Goal: Communication & Community: Answer question/provide support

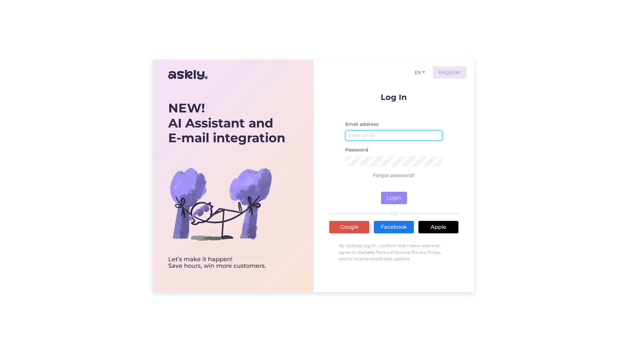
click at [370, 134] on input "email" at bounding box center [393, 135] width 97 height 10
type input "[PERSON_NAME][EMAIL_ADDRESS][DOMAIN_NAME]"
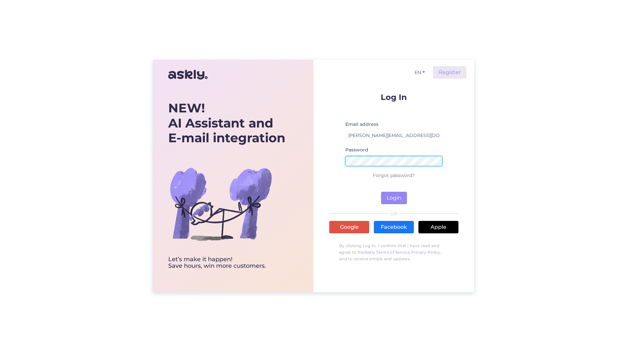
click at [381, 192] on button "Login" at bounding box center [394, 198] width 26 height 12
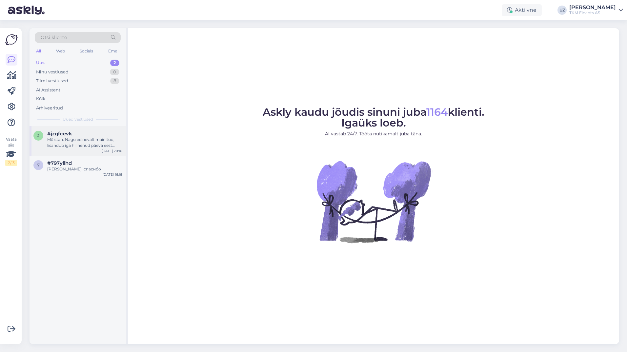
click at [70, 138] on div "Mõistan. Nagu eelnevalt mainitud, lisandub iga hilinenud päeva eest 0.065% viiv…" at bounding box center [84, 143] width 75 height 12
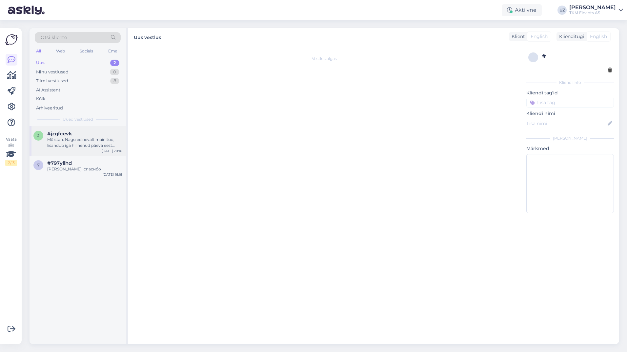
scroll to position [25, 0]
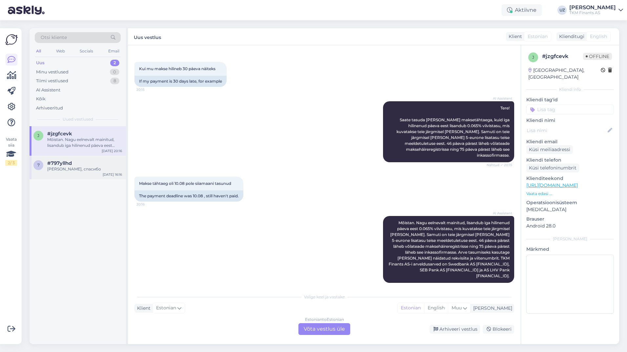
click at [73, 162] on div "#797yllhd" at bounding box center [84, 163] width 75 height 6
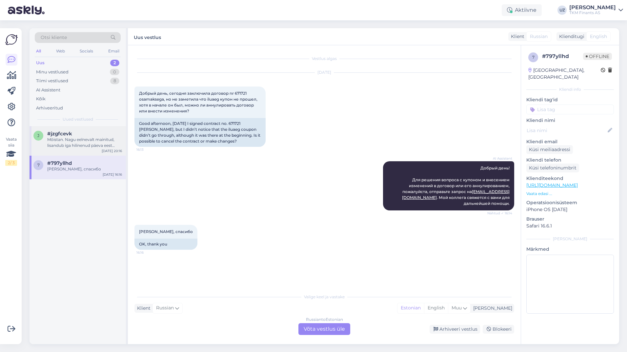
click at [74, 146] on div "Mõistan. Nagu eelnevalt mainitud, lisandub iga hilinenud päeva eest 0.065% viiv…" at bounding box center [84, 143] width 75 height 12
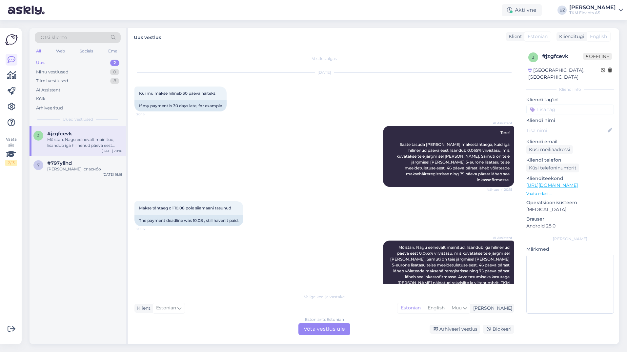
scroll to position [25, 0]
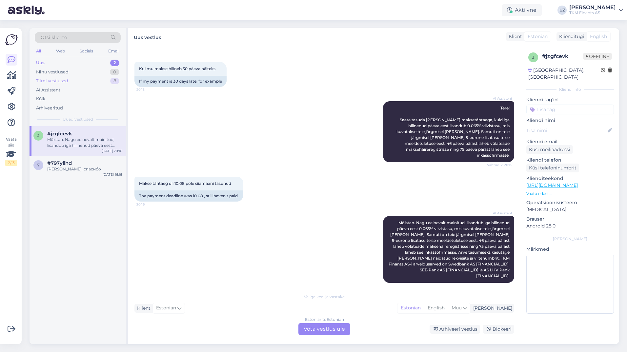
click at [67, 80] on div "Tiimi vestlused" at bounding box center [52, 81] width 32 height 7
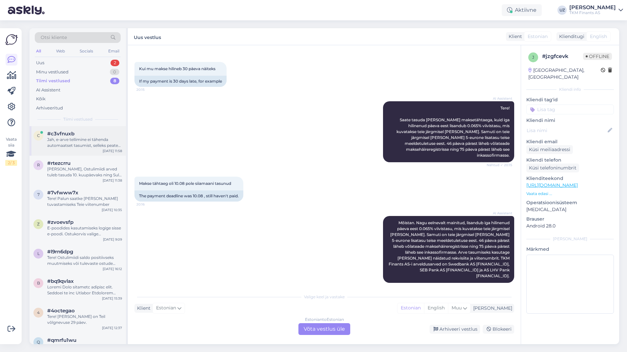
click at [74, 144] on div "Jah, e-arve tellimine ei tähenda automaatset tasumist, selleks peate internetip…" at bounding box center [84, 143] width 75 height 12
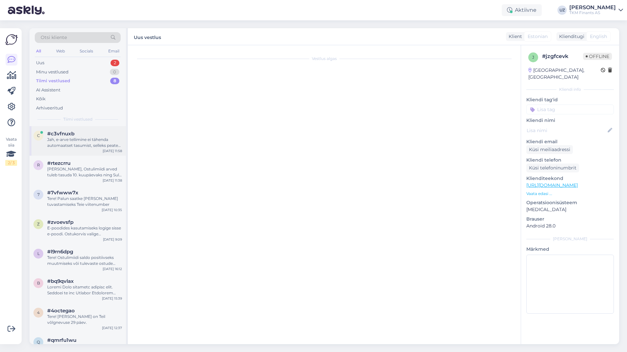
scroll to position [397, 0]
